Goal: Task Accomplishment & Management: Manage account settings

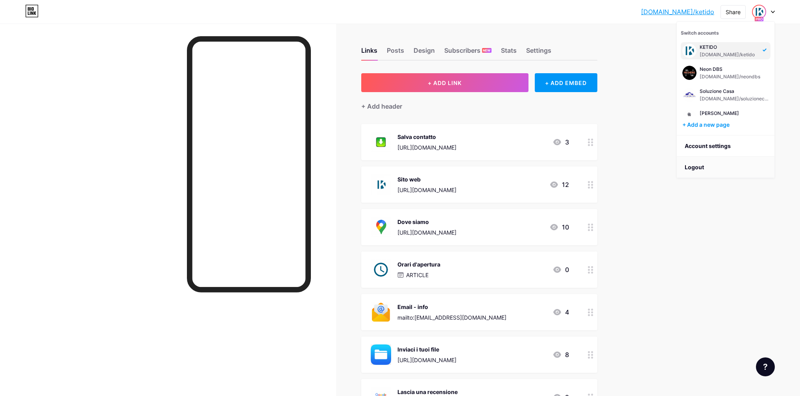
click at [698, 166] on li "Logout" at bounding box center [726, 167] width 98 height 21
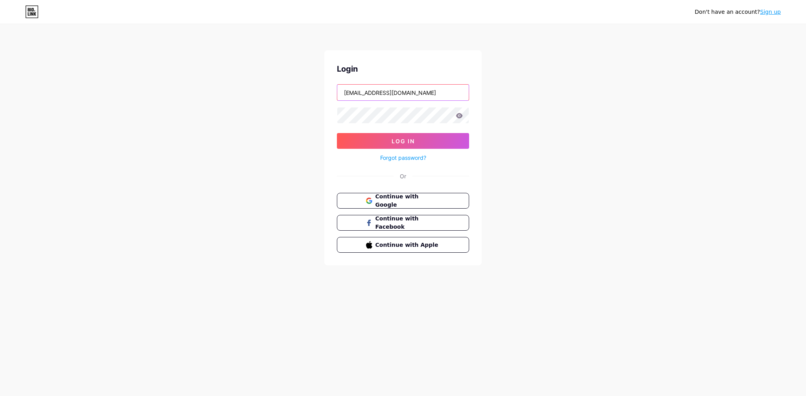
click at [397, 89] on input "info@ketido.it" at bounding box center [402, 93] width 131 height 16
type input "info@quicknfc.it"
click at [419, 148] on button "Log In" at bounding box center [403, 141] width 132 height 16
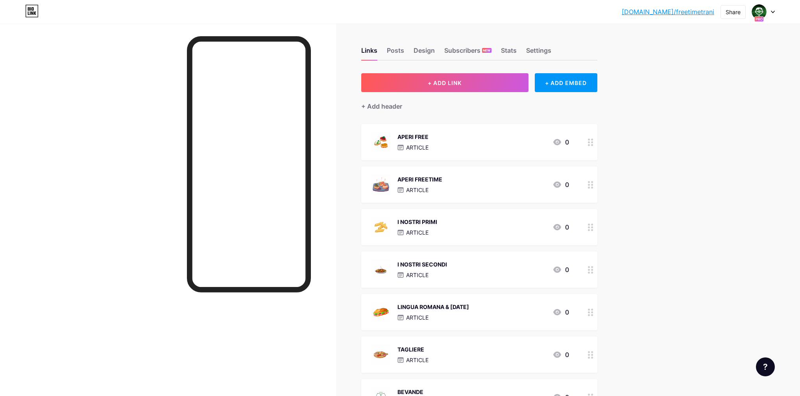
click at [769, 13] on div at bounding box center [763, 12] width 23 height 14
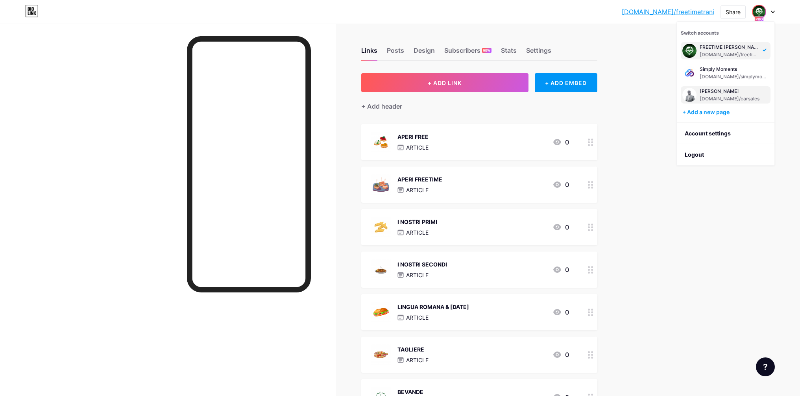
click at [722, 92] on div "[PERSON_NAME]" at bounding box center [730, 91] width 60 height 6
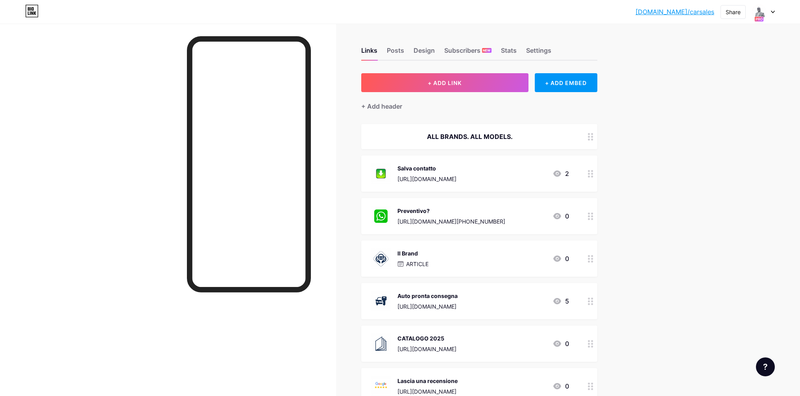
click at [736, 30] on div "[DOMAIN_NAME]/carsal... [DOMAIN_NAME]/carsales Share Switch accounts [PERSON_NA…" at bounding box center [400, 271] width 800 height 543
